Goal: Task Accomplishment & Management: Complete application form

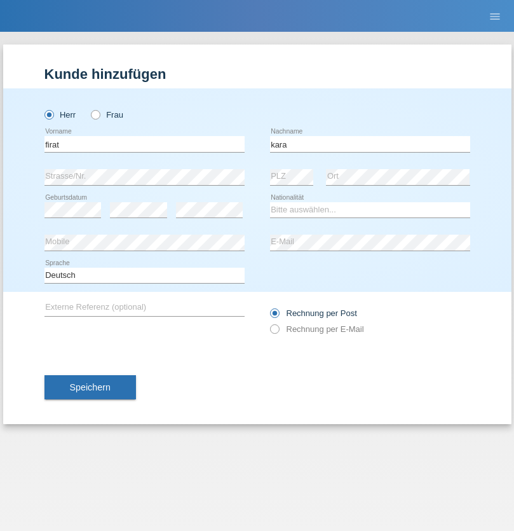
type input "kara"
select select "CH"
radio input "true"
click at [144, 144] on input "text" at bounding box center [144, 144] width 200 height 16
type input "Sabrina"
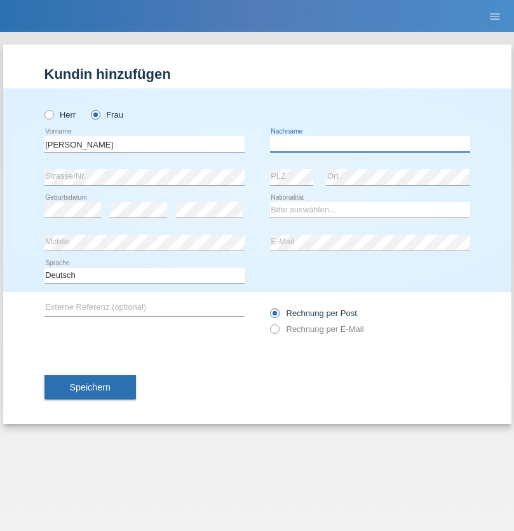
click at [370, 144] on input "text" at bounding box center [370, 144] width 200 height 16
type input "Santos"
select select "PT"
select select "C"
select select "05"
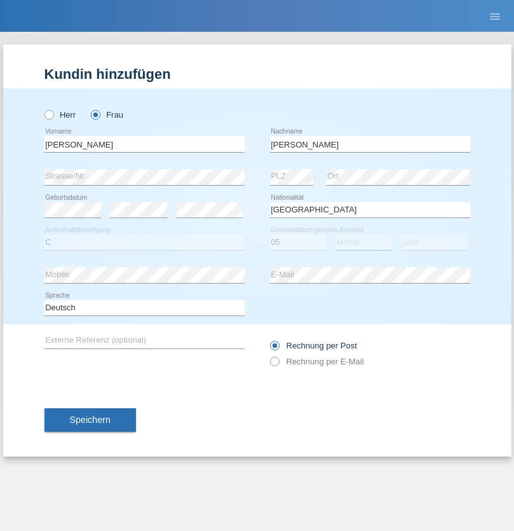
select select "12"
select select "2000"
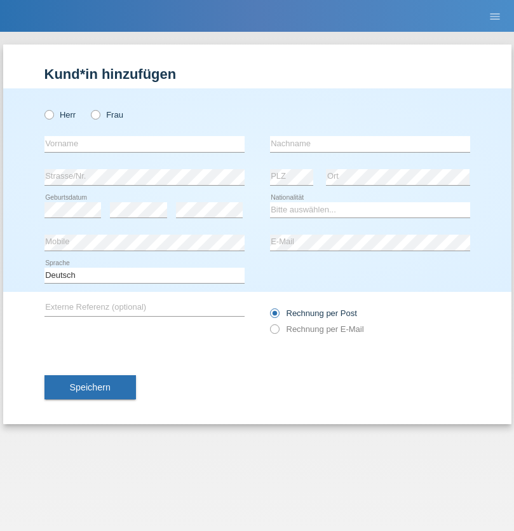
radio input "true"
click at [144, 144] on input "text" at bounding box center [144, 144] width 200 height 16
type input "Anett"
click at [370, 144] on input "text" at bounding box center [370, 144] width 200 height 16
type input "Tanner"
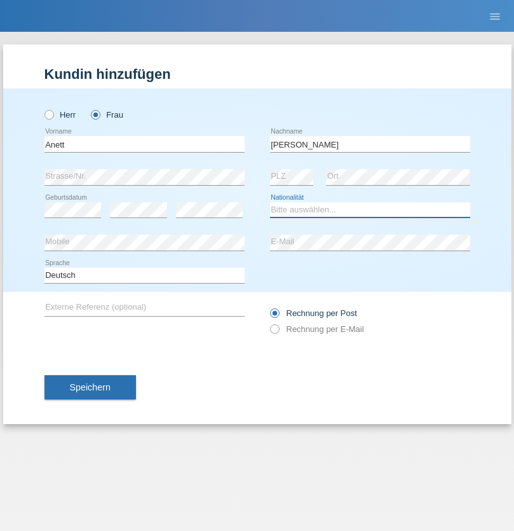
select select "HU"
select select "C"
select select "04"
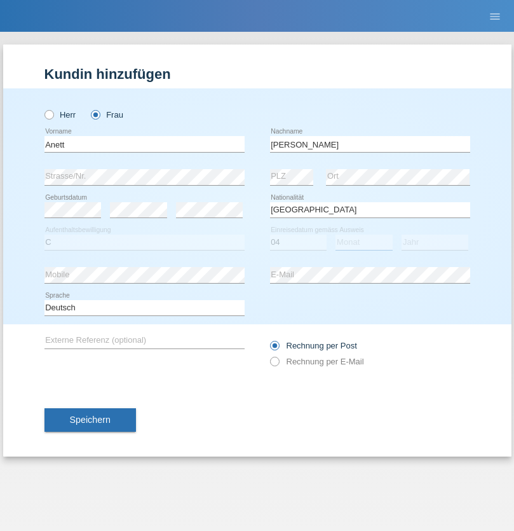
select select "09"
select select "2021"
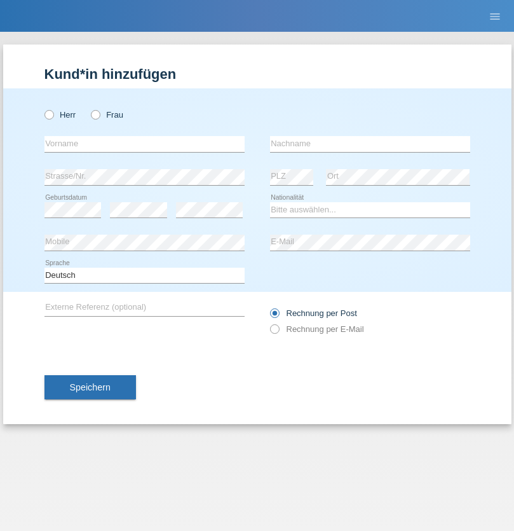
radio input "true"
click at [144, 144] on input "text" at bounding box center [144, 144] width 200 height 16
type input "Tanja"
click at [370, 144] on input "text" at bounding box center [370, 144] width 200 height 16
type input "Hirsiger"
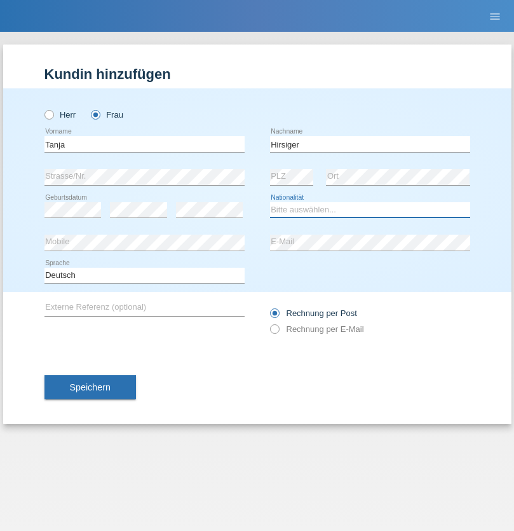
select select "CH"
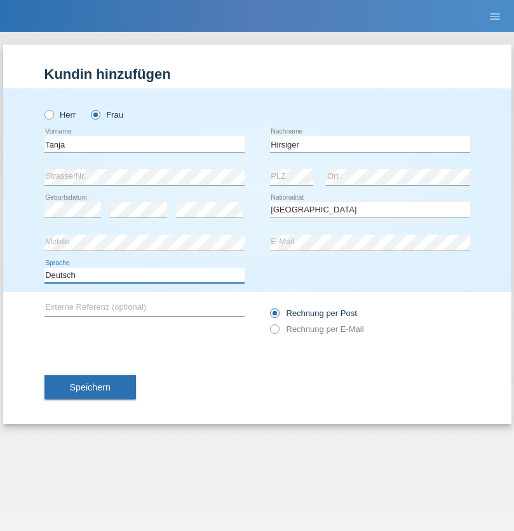
select select "en"
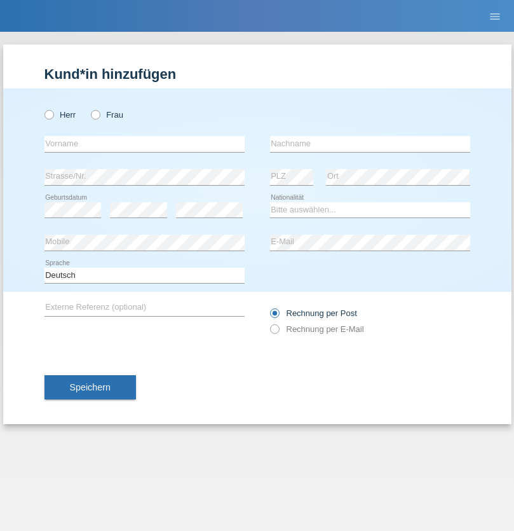
radio input "true"
click at [144, 144] on input "text" at bounding box center [144, 144] width 200 height 16
type input "Ketty"
click at [370, 144] on input "text" at bounding box center [370, 144] width 200 height 16
type input "Kalupnath"
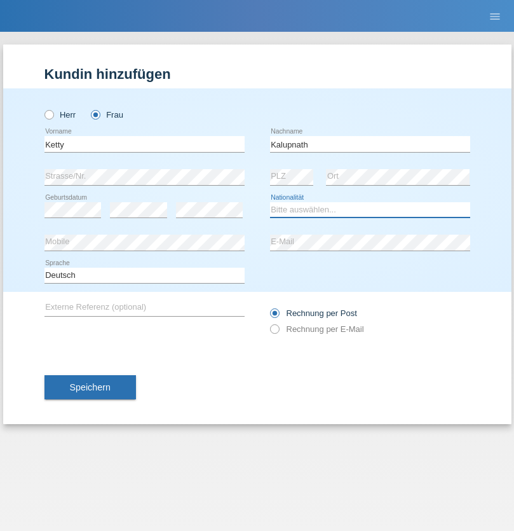
select select "CH"
